Goal: Communication & Community: Answer question/provide support

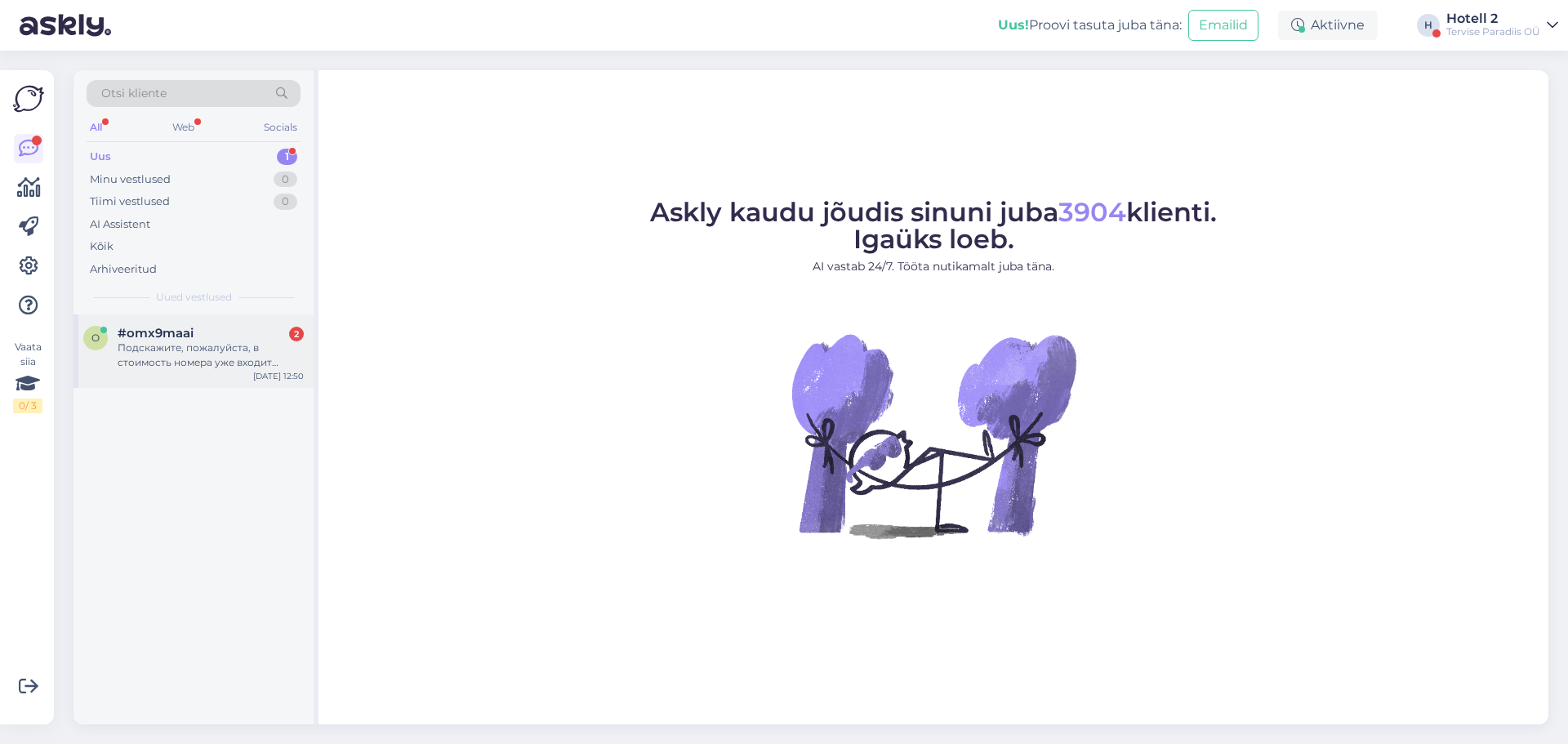
click at [185, 360] on div "Подскажите, пожалуйста, в стоимость номера уже входит завтрак и вход в аквапарк?" at bounding box center [210, 355] width 186 height 29
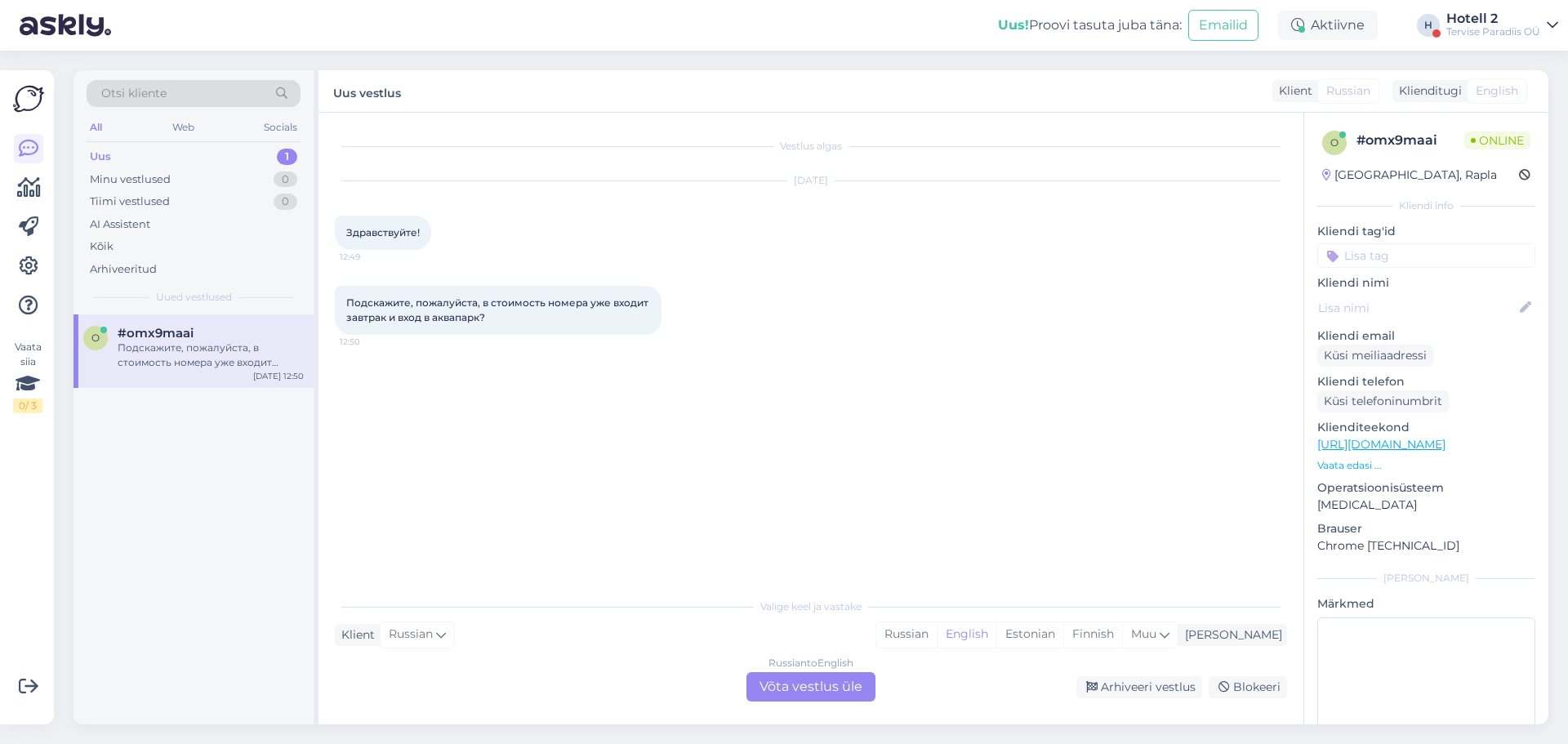
click at [848, 688] on div "Russian to English Võta vestlus üle" at bounding box center [811, 686] width 129 height 29
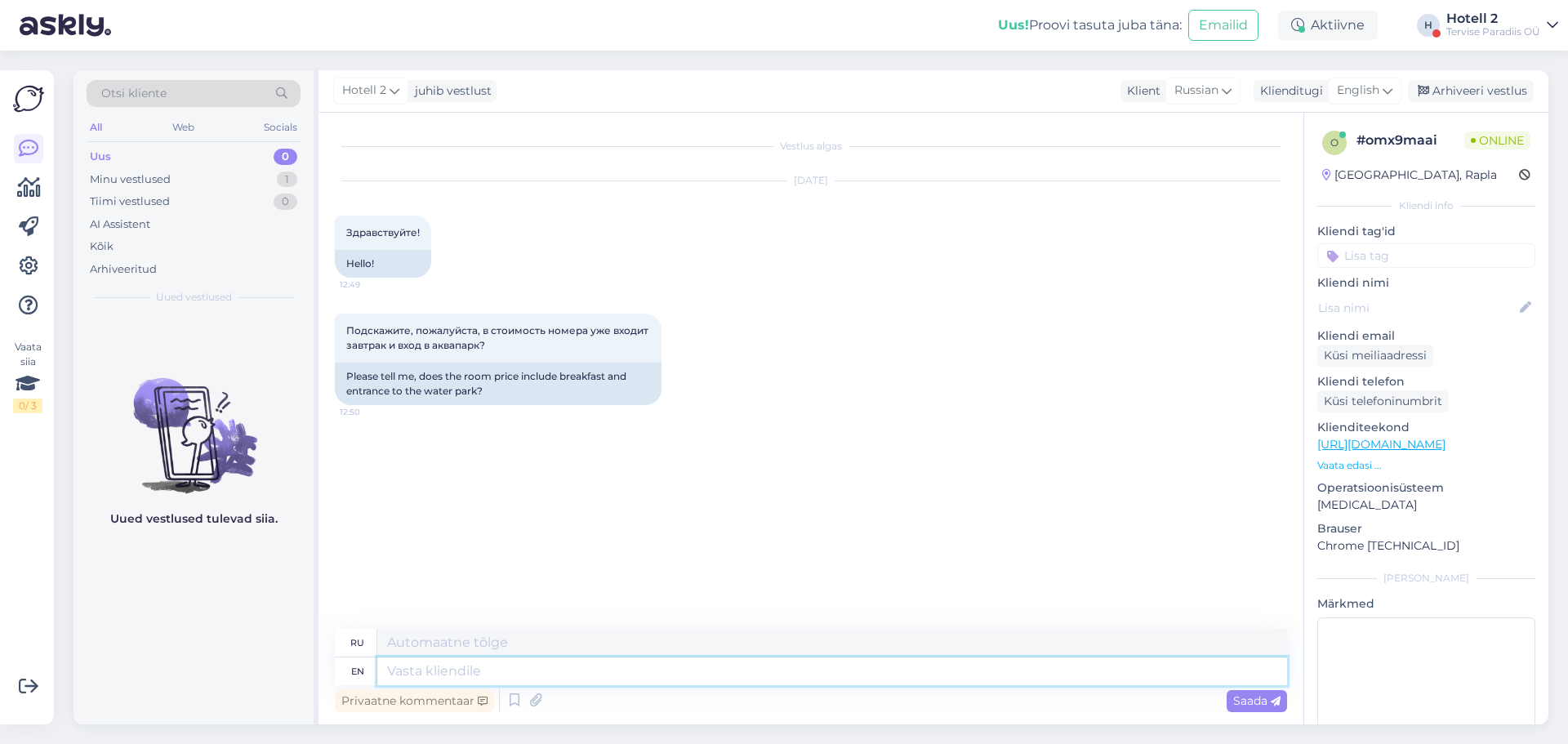
click at [393, 665] on textarea at bounding box center [832, 671] width 910 height 27
type textarea "Hello!"
type textarea "Привет!"
type textarea "Hello! Depends"
type textarea "Привет! Зависит от"
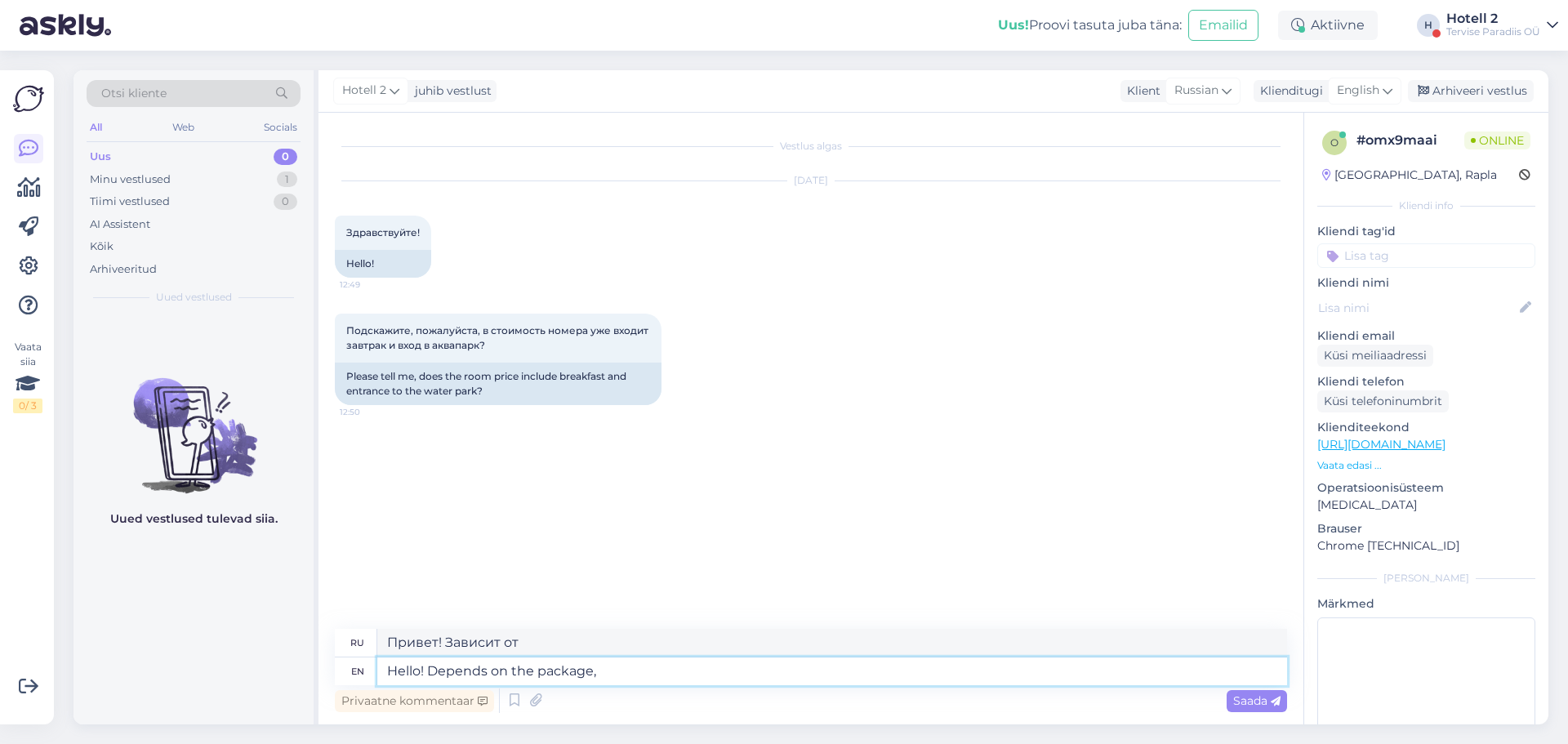
type textarea "Hello! Depends on the package, b"
type textarea "Здравствуйте! Зависит от комплектации."
type textarea "Hello! Depends on the package, but"
type textarea "Здравствуйте! Зависит от комплектации, но"
type textarea "Hello! Depends on the package, but usually"
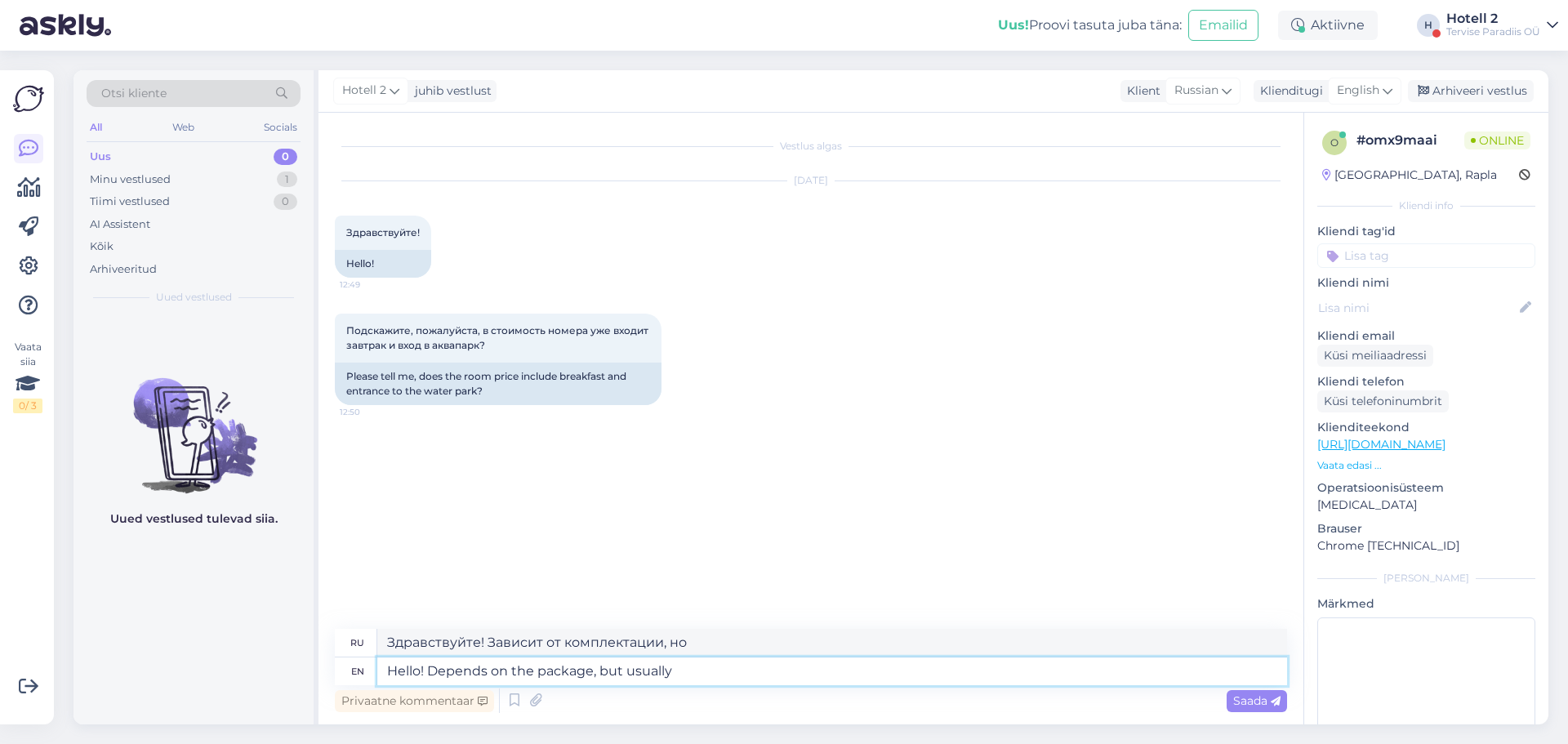
type textarea "Здравствуйте! Зависит от комплектации, но обычно"
type textarea "Hello! Depends on the package, but usually both"
type textarea "Здравствуйте! Зависит от комплектации, но обычно оба варианта."
type textarea "Hello! Depends on the package, but usually both are"
type textarea "Привет! Зависит от комплектации, но обычно оба варианта"
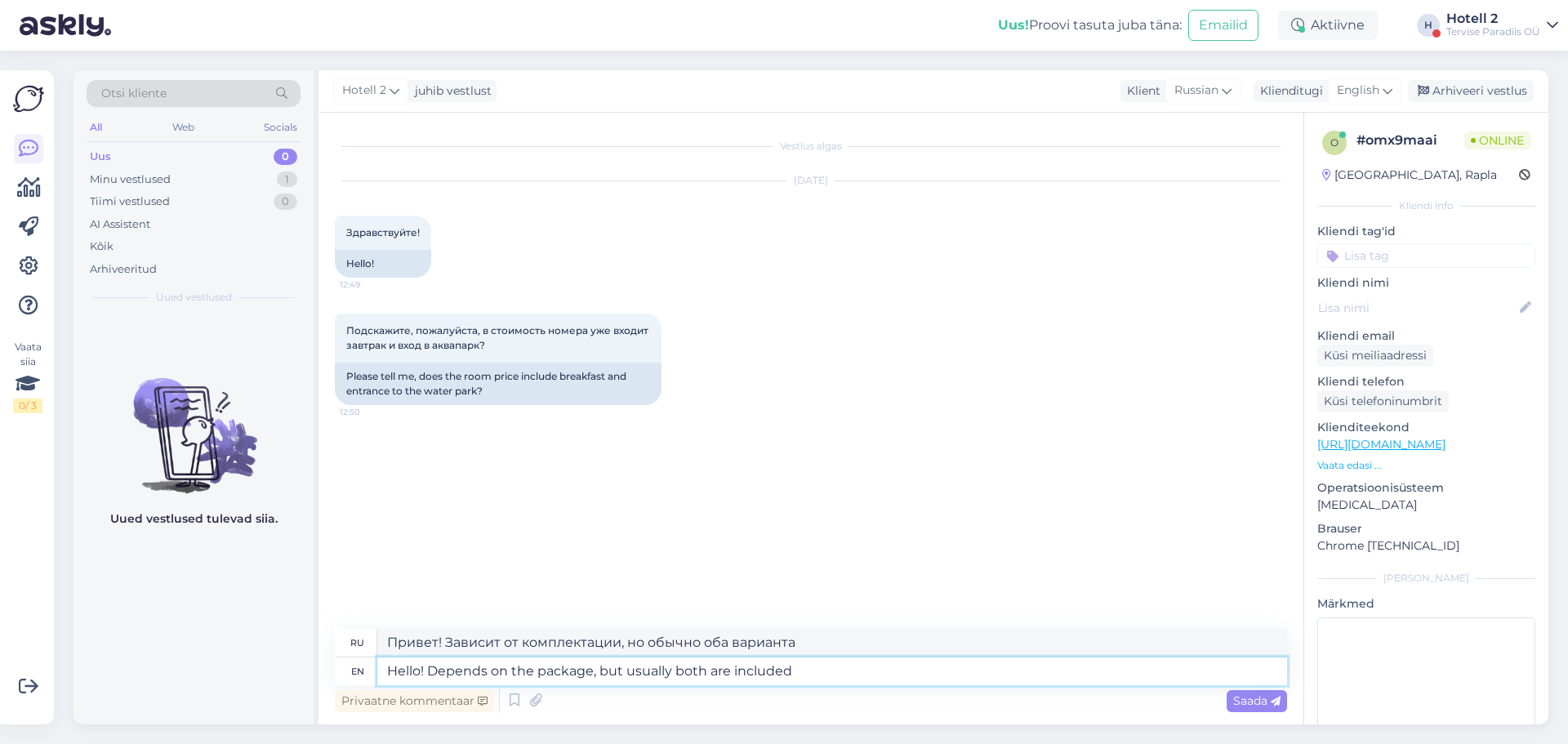
type textarea "Hello! Depends on the package, but usually both are included."
type textarea "Здравствуйте! Зависит от комплектации, но обычно включены оба."
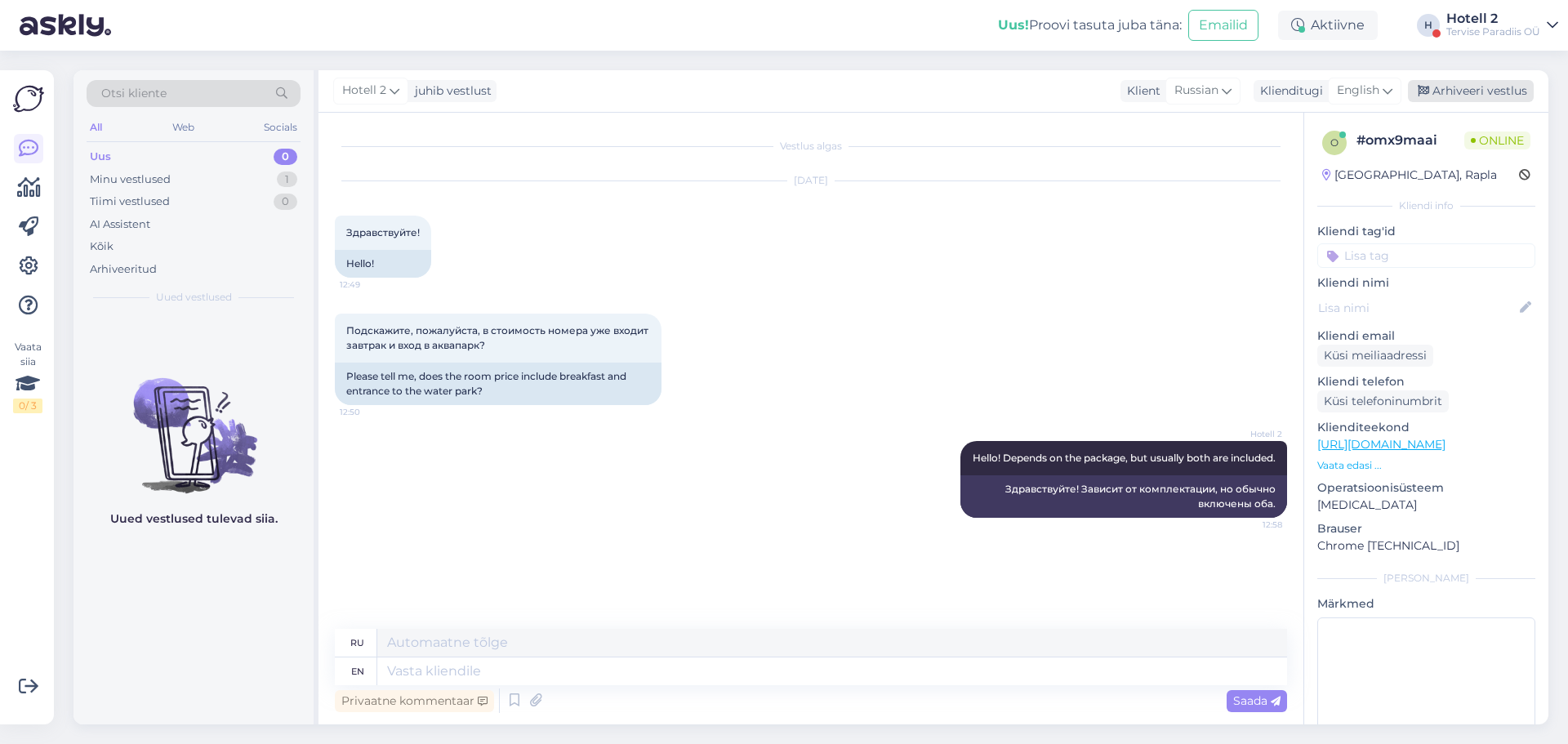
click at [1481, 93] on div "Arhiveeri vestlus" at bounding box center [1471, 91] width 125 height 22
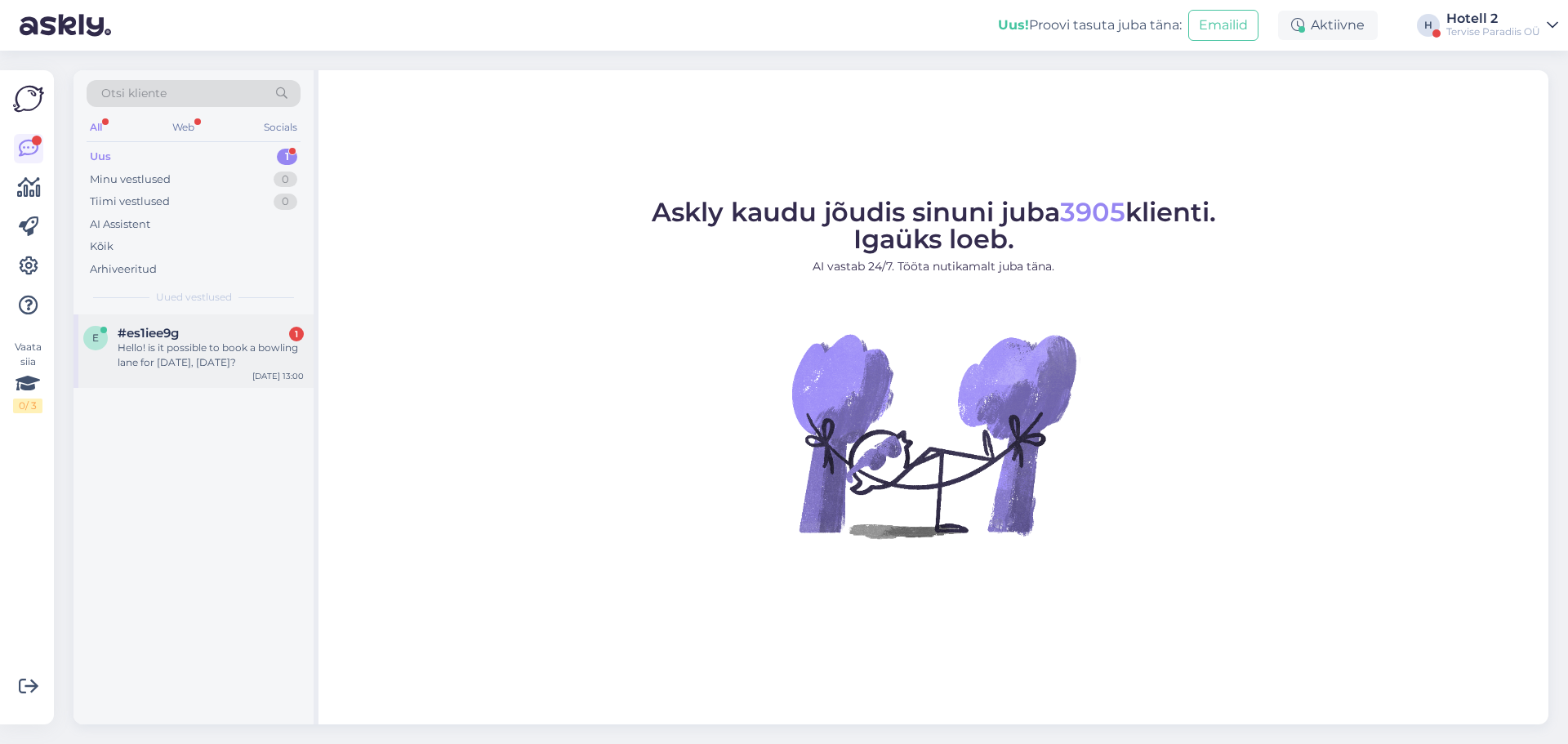
click at [193, 357] on div "Hello! is it possible to book a bowling lane for [DATE], [DATE]?" at bounding box center [210, 355] width 186 height 29
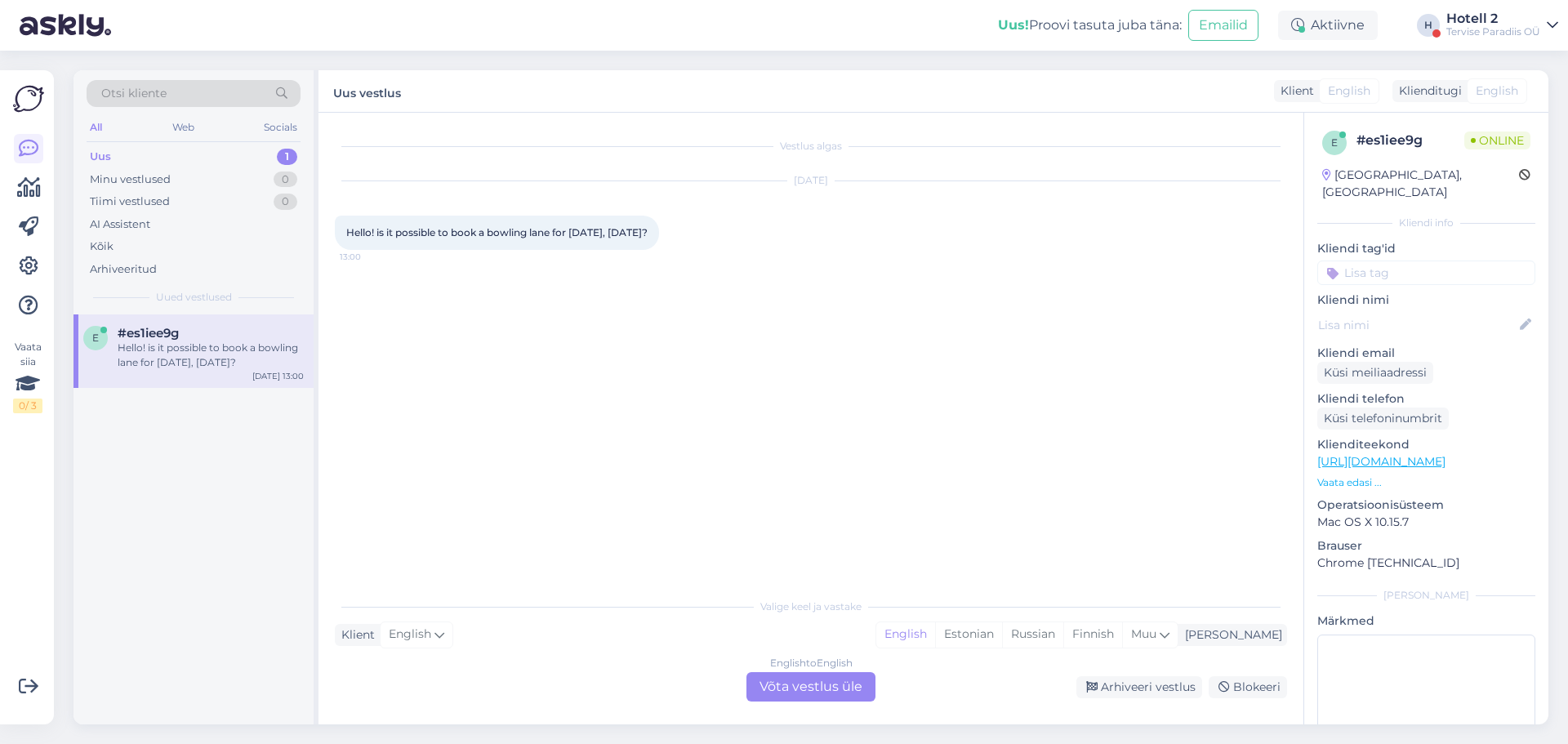
click at [767, 698] on div "English to English Võta vestlus üle" at bounding box center [811, 686] width 129 height 29
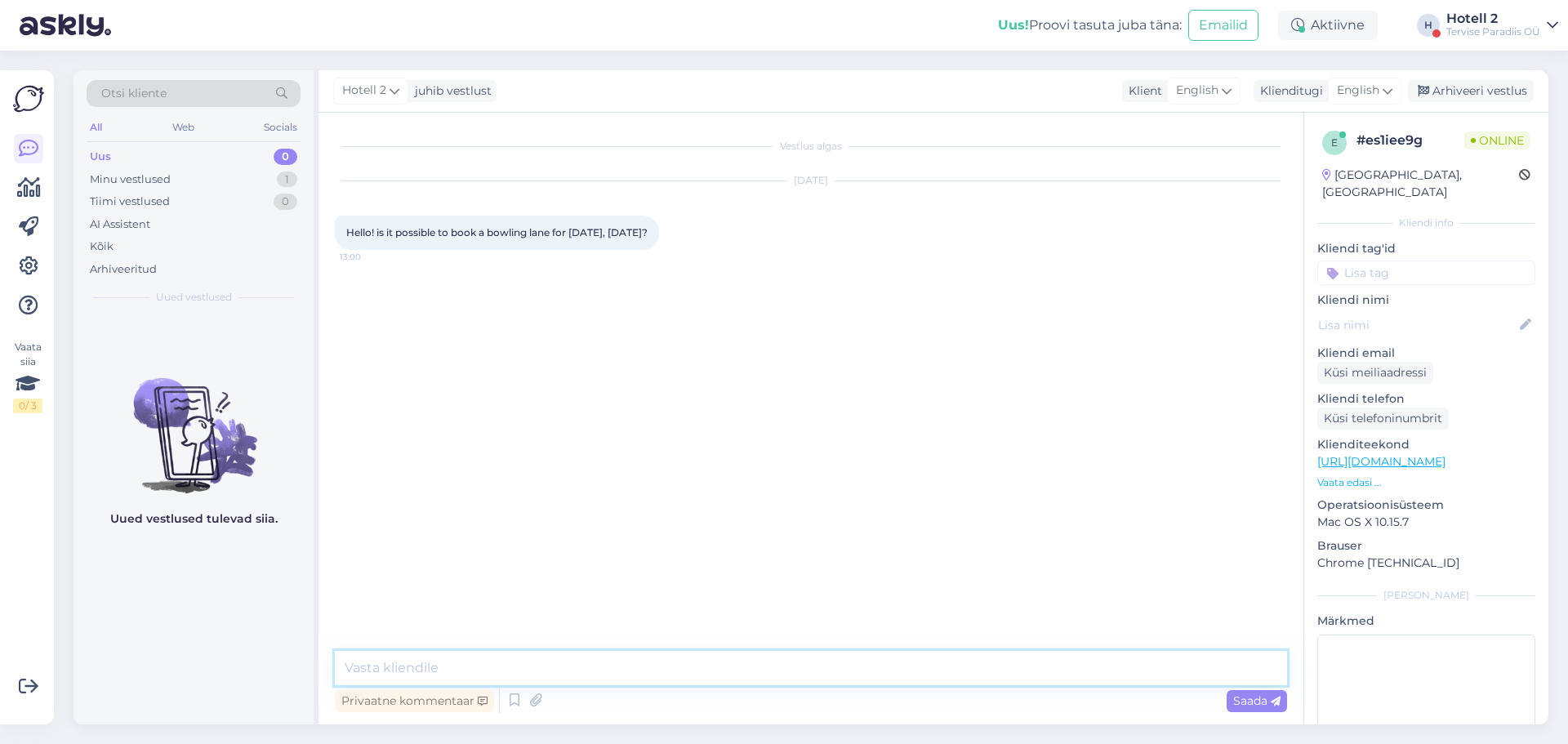
click at [459, 672] on textarea at bounding box center [810, 667] width 953 height 34
type textarea "Hello! I can send you the email, so you can contact them, bowling@spa.ee is the…"
click at [1239, 701] on span "Saada" at bounding box center [1257, 701] width 48 height 15
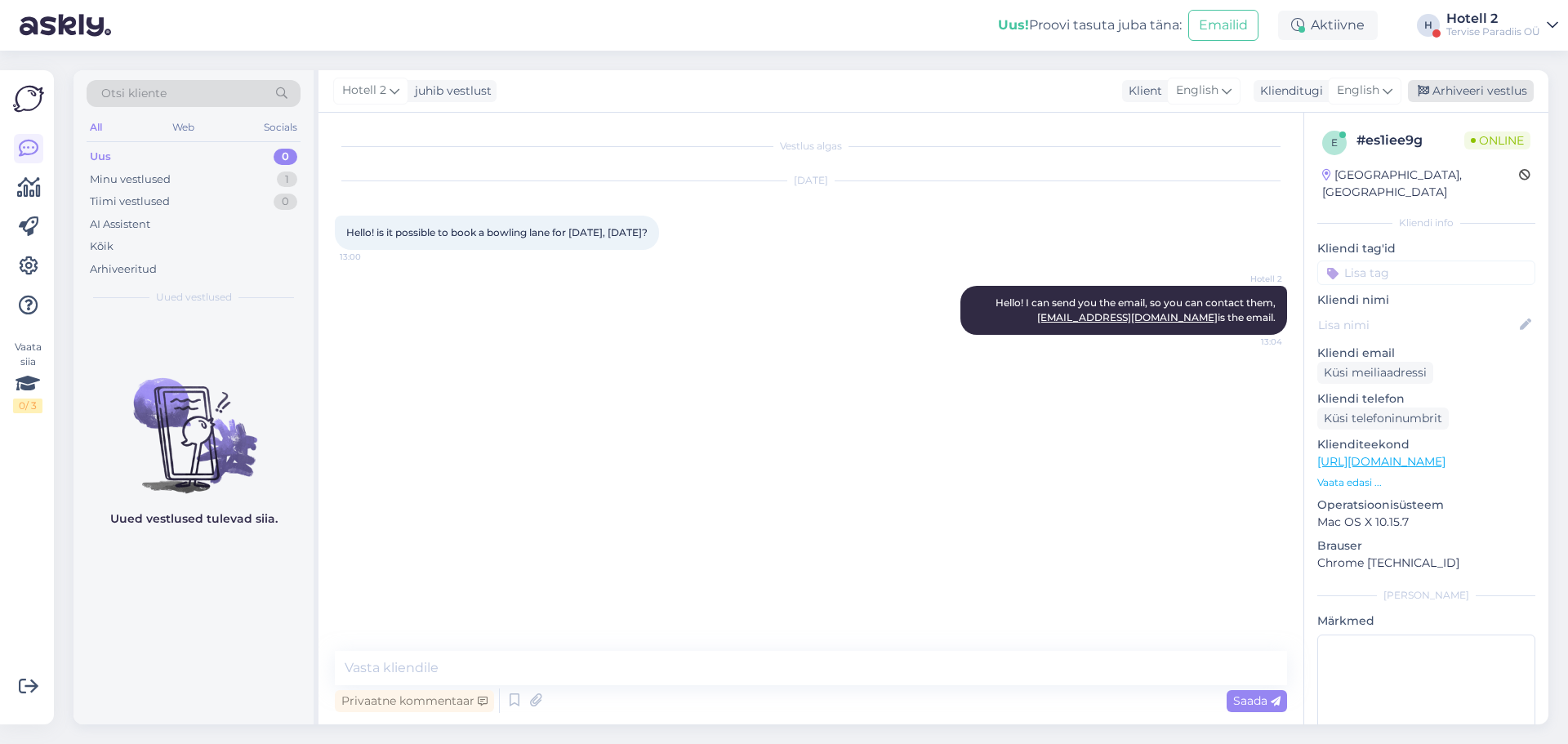
click at [1506, 86] on div "Arhiveeri vestlus" at bounding box center [1471, 91] width 125 height 22
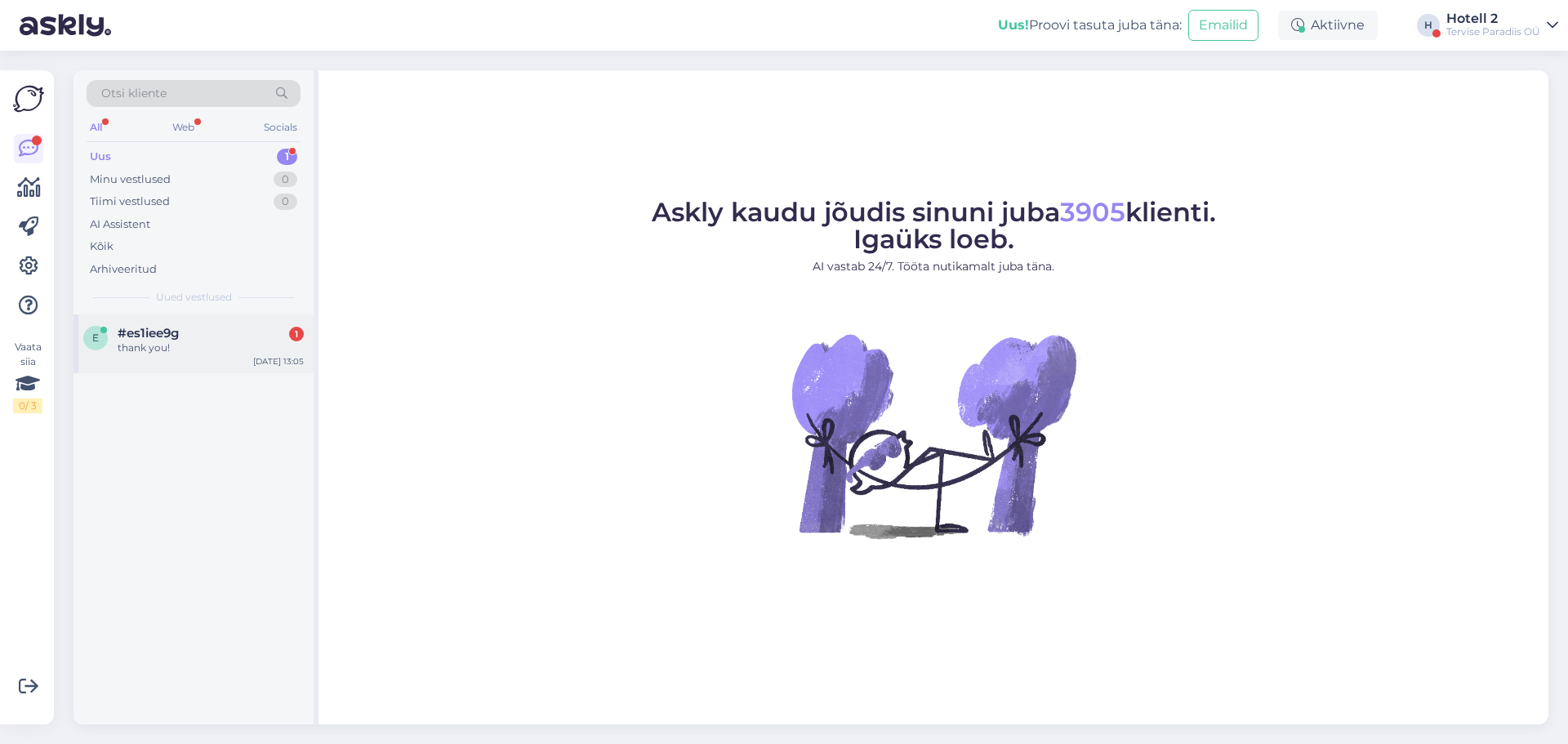
drag, startPoint x: 130, startPoint y: 314, endPoint x: 147, endPoint y: 323, distance: 19.2
click at [132, 314] on div "e #es1iee9g 1 thank you! [DATE] 13:05" at bounding box center [193, 343] width 240 height 59
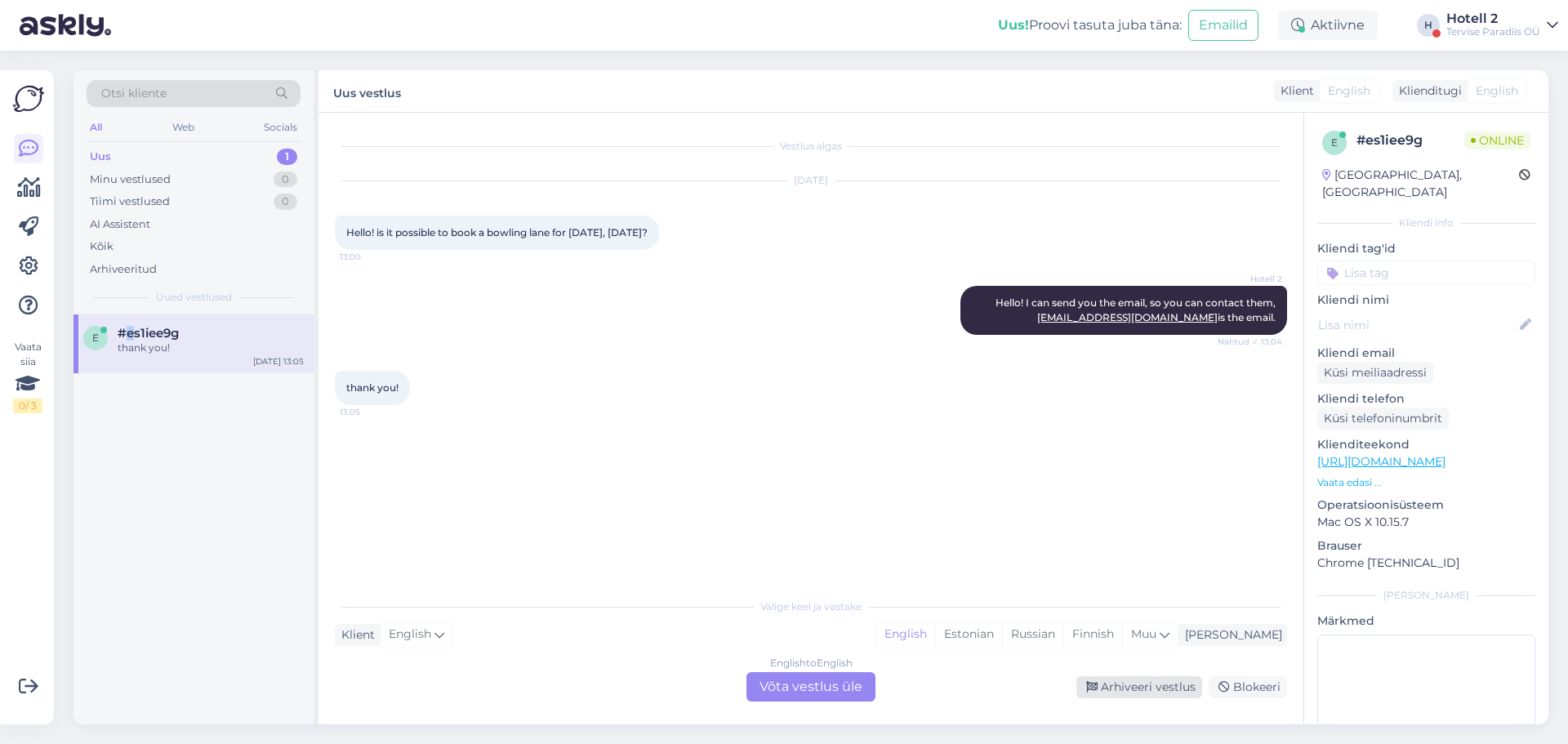
click at [1165, 689] on div "Arhiveeri vestlus" at bounding box center [1139, 687] width 125 height 22
